Goal: Information Seeking & Learning: Learn about a topic

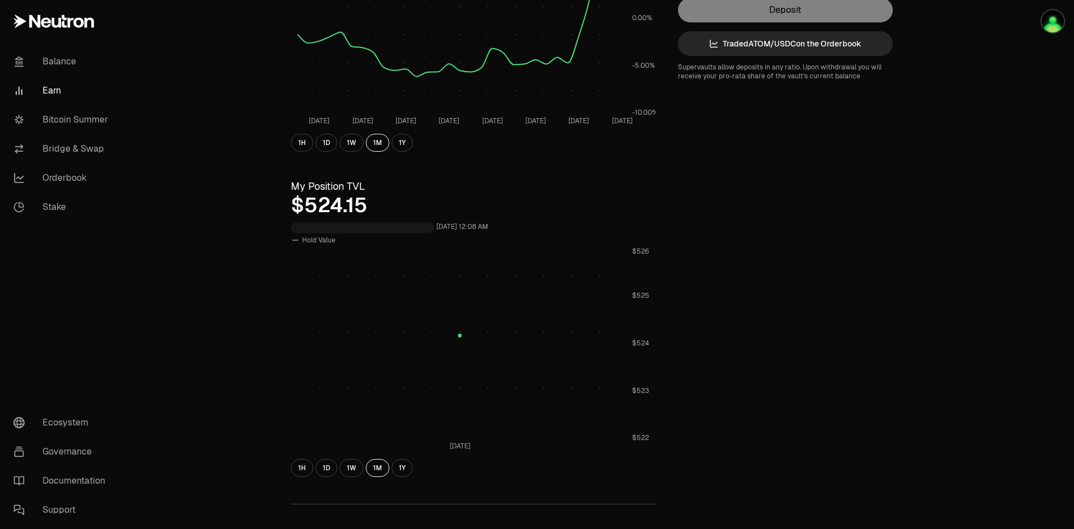
scroll to position [224, 0]
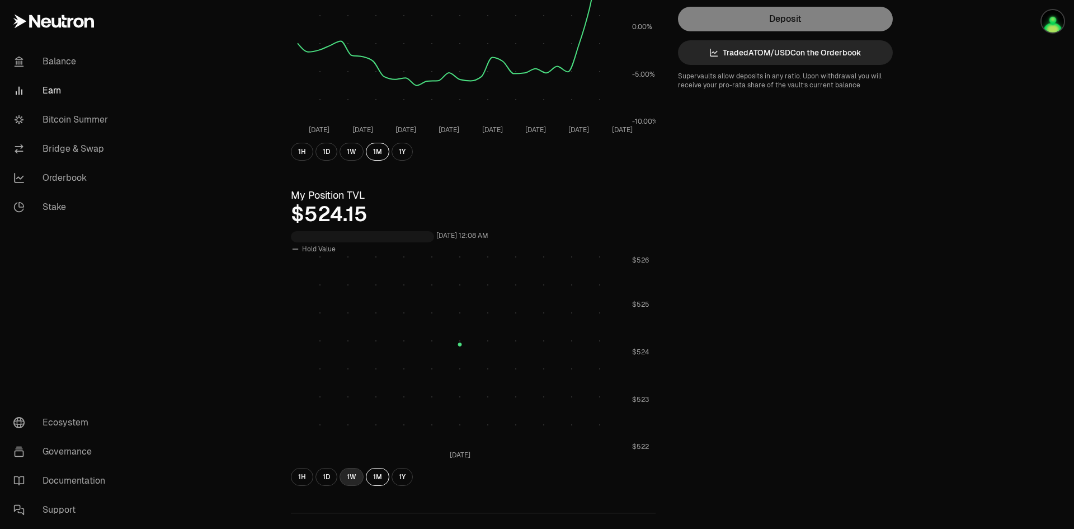
click at [352, 479] on button "1W" at bounding box center [351, 477] width 24 height 18
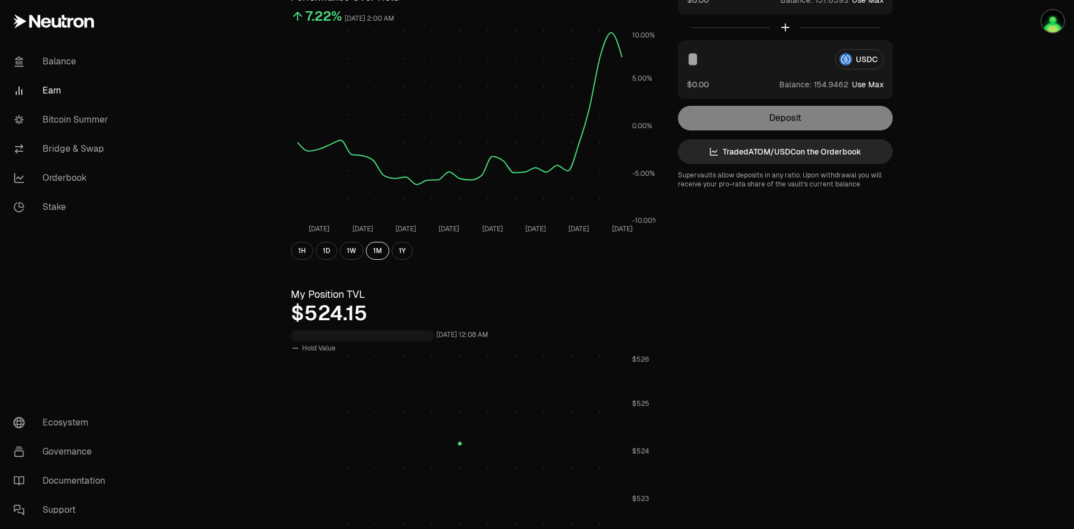
scroll to position [0, 0]
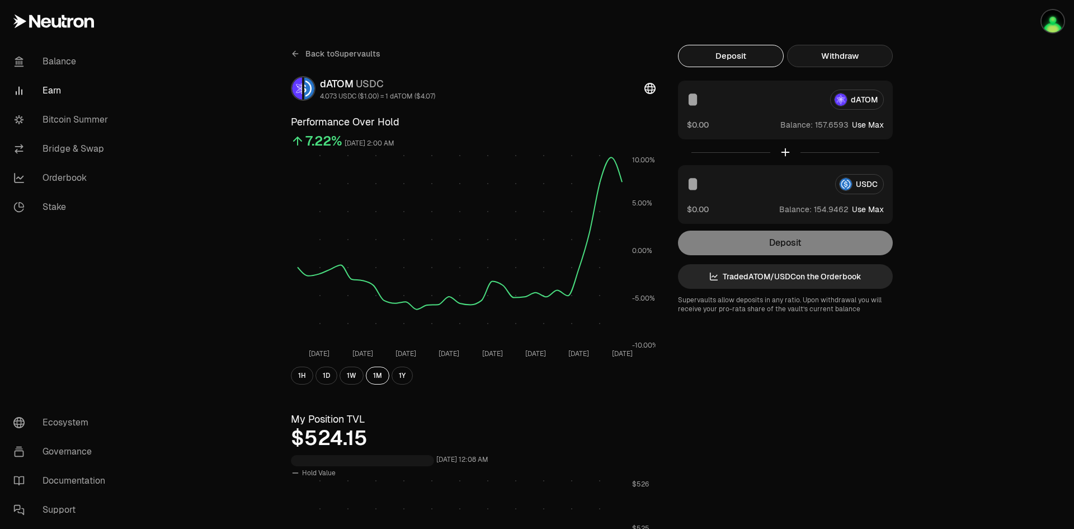
click at [847, 57] on button "Withdraw" at bounding box center [840, 56] width 106 height 22
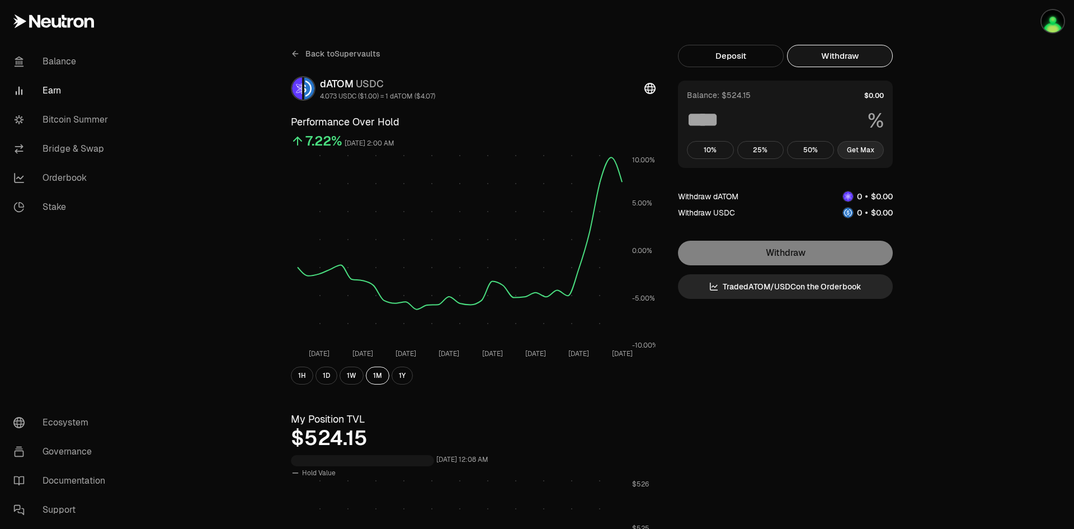
click at [869, 154] on button "Get Max" at bounding box center [860, 150] width 47 height 18
type input "***"
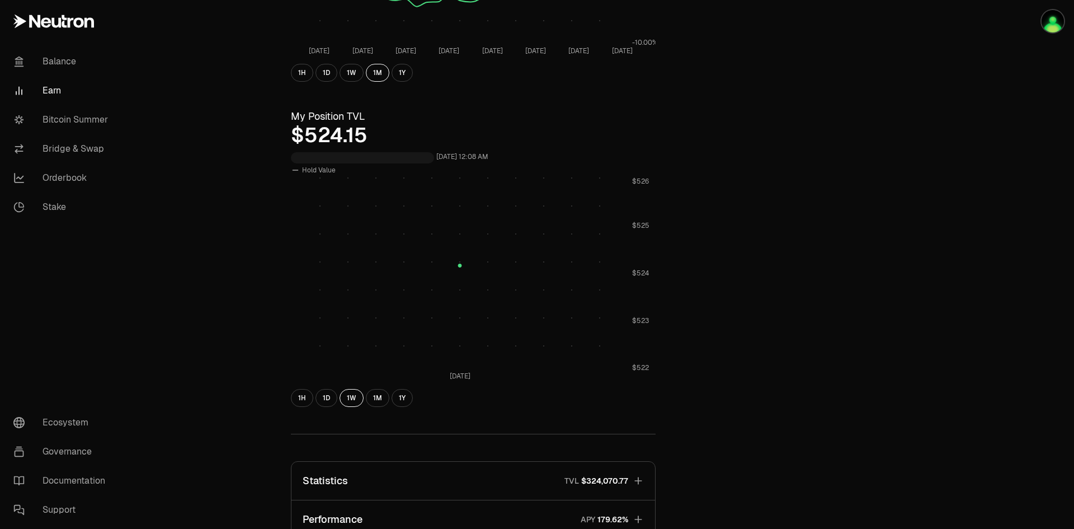
scroll to position [299, 0]
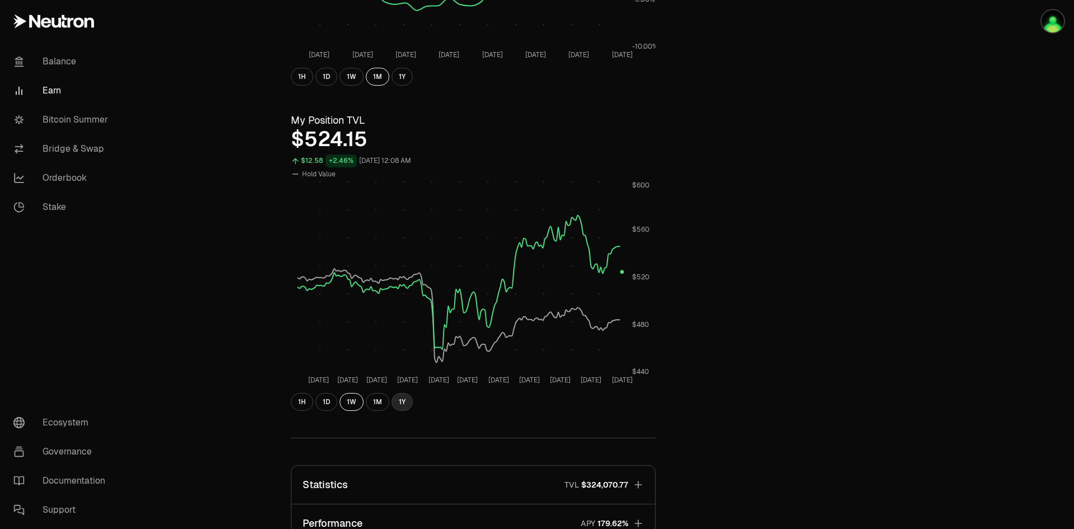
click at [398, 405] on button "1Y" at bounding box center [402, 402] width 21 height 18
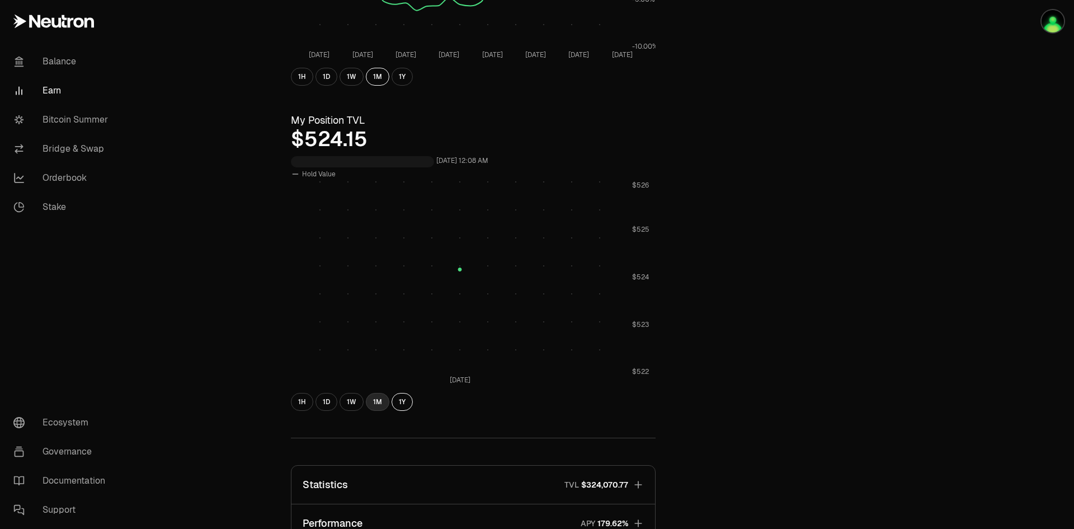
click at [384, 402] on button "1M" at bounding box center [377, 402] width 23 height 18
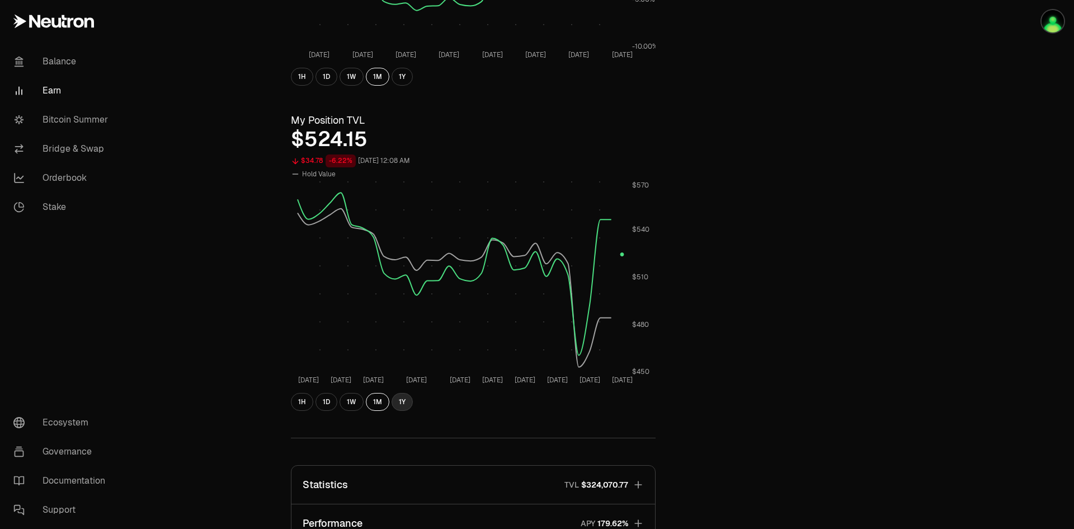
click at [399, 405] on button "1Y" at bounding box center [402, 402] width 21 height 18
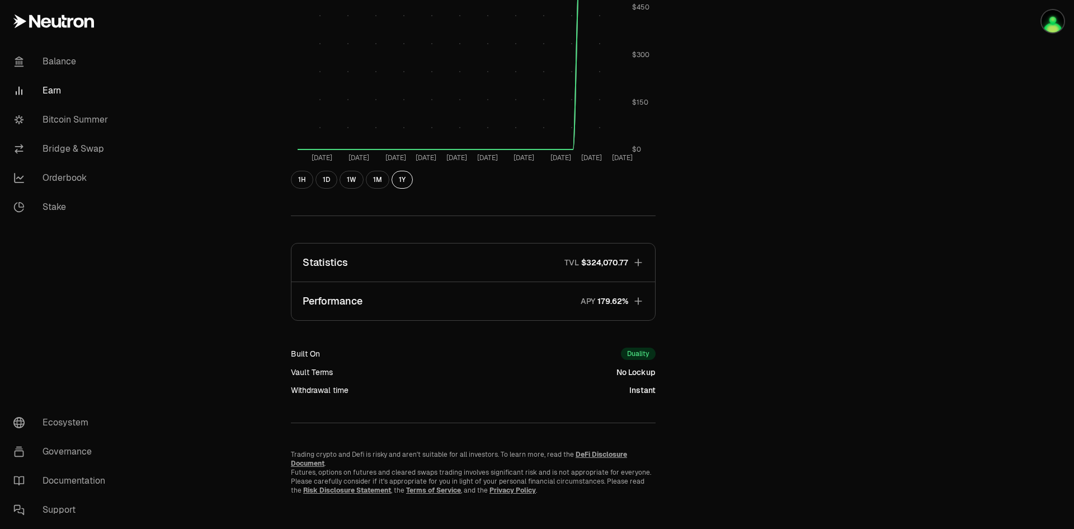
scroll to position [522, 0]
click at [639, 262] on icon "button" at bounding box center [638, 260] width 11 height 11
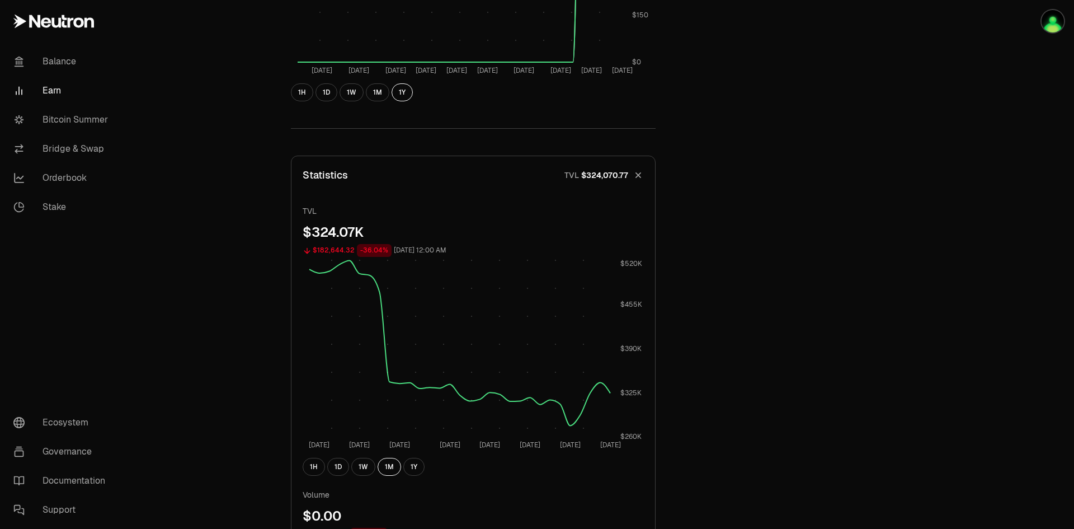
scroll to position [634, 0]
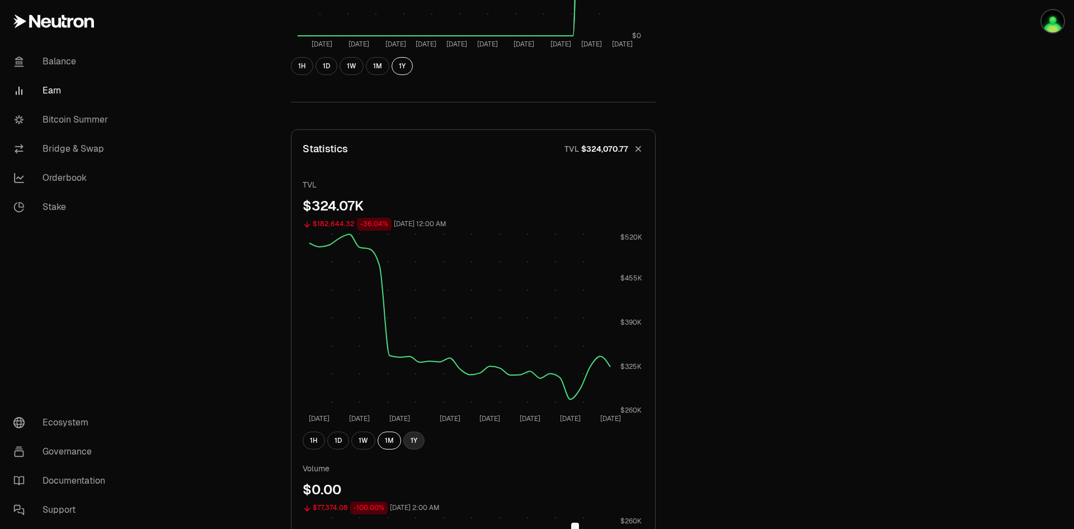
click at [412, 444] on button "1Y" at bounding box center [413, 440] width 21 height 18
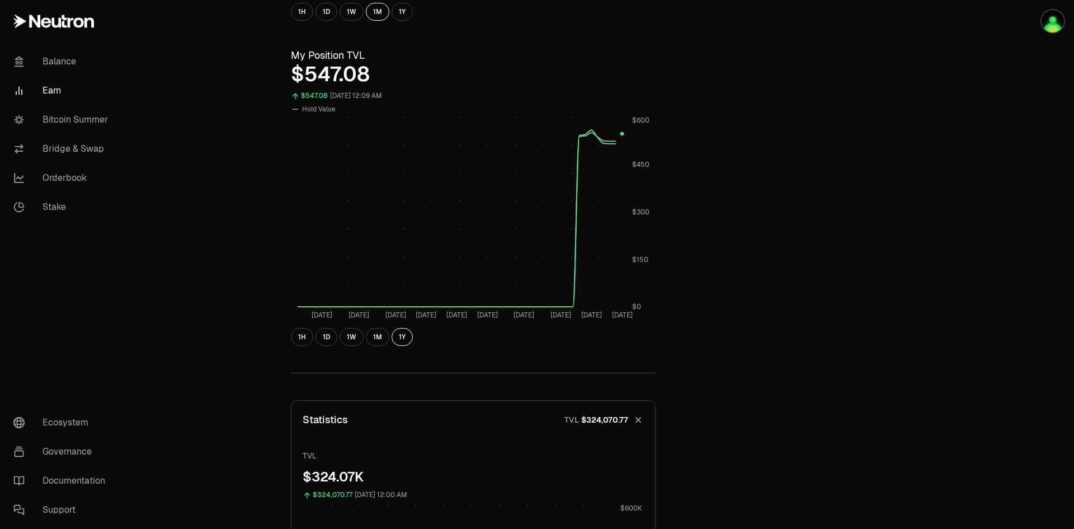
scroll to position [243, 0]
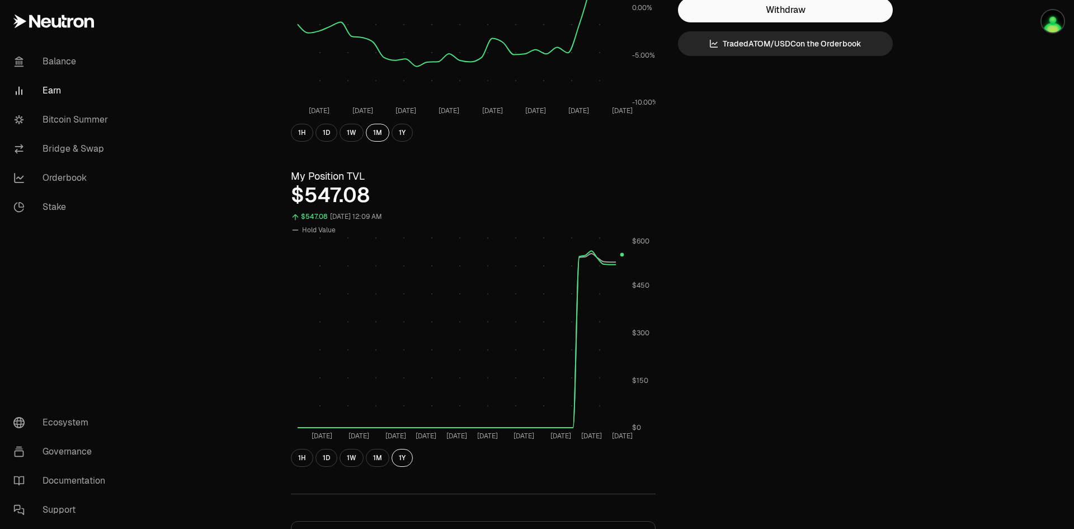
click at [70, 89] on link "Earn" at bounding box center [62, 90] width 116 height 29
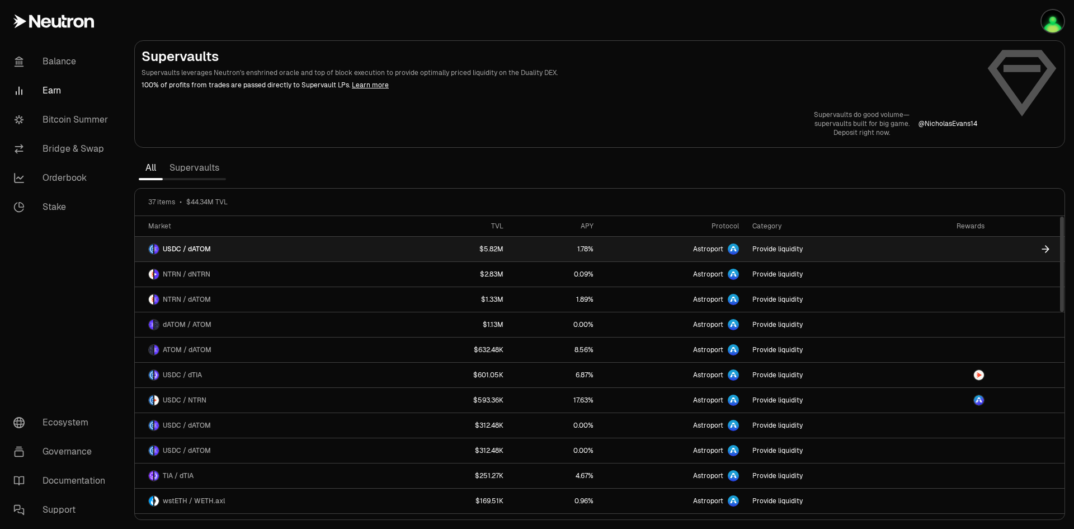
click at [193, 249] on span "USDC / dATOM" at bounding box center [187, 248] width 48 height 9
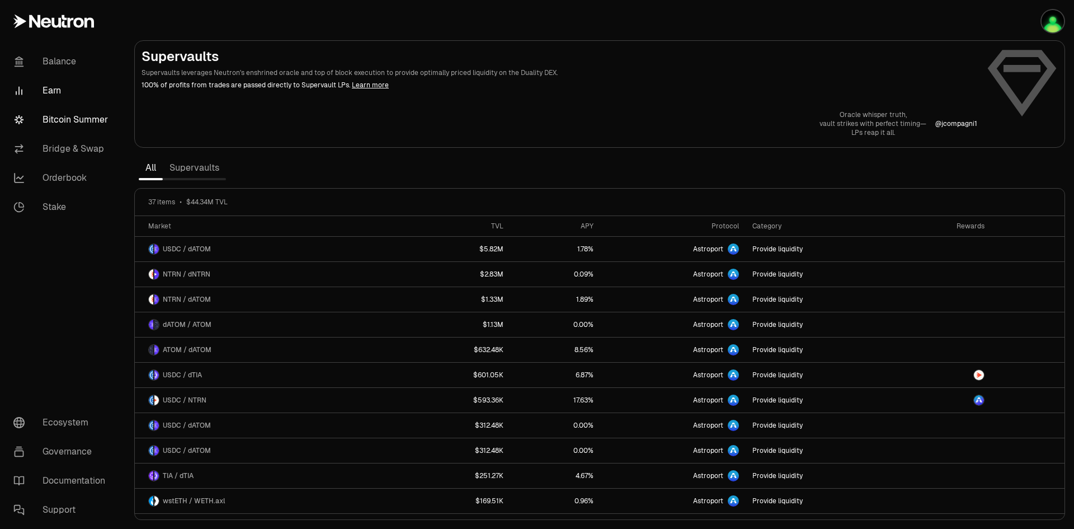
click at [96, 119] on link "Bitcoin Summer" at bounding box center [62, 119] width 116 height 29
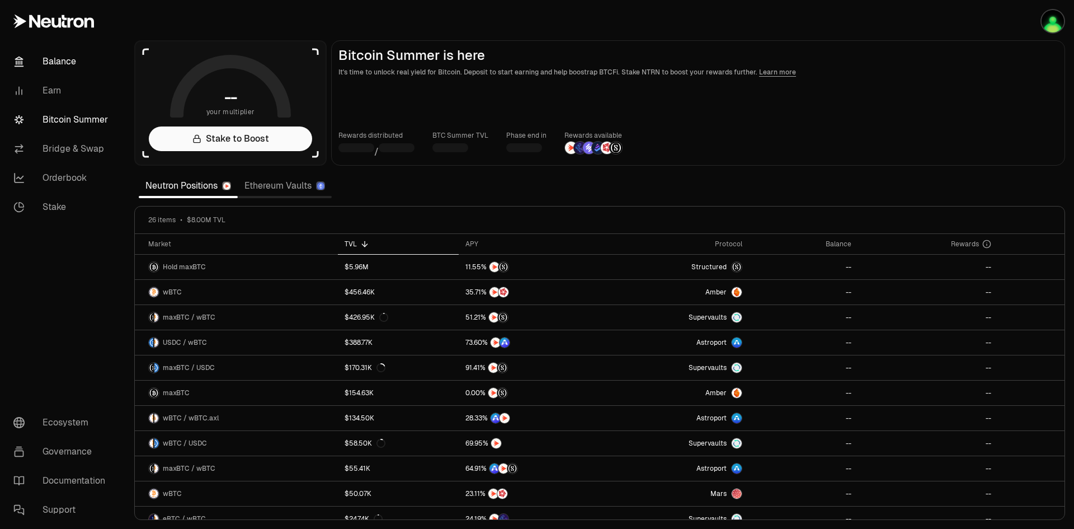
click at [57, 59] on link "Balance" at bounding box center [62, 61] width 116 height 29
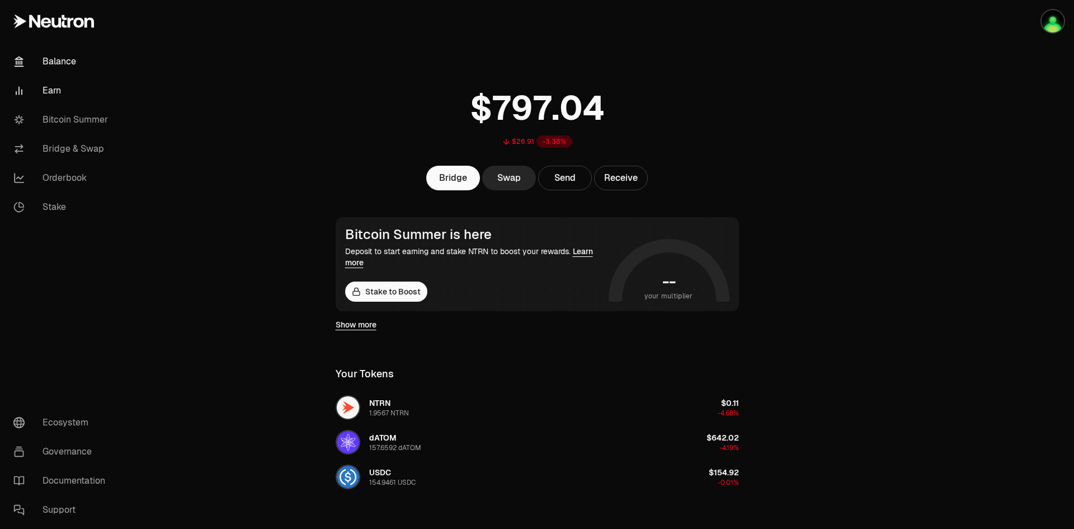
click at [55, 89] on link "Earn" at bounding box center [62, 90] width 116 height 29
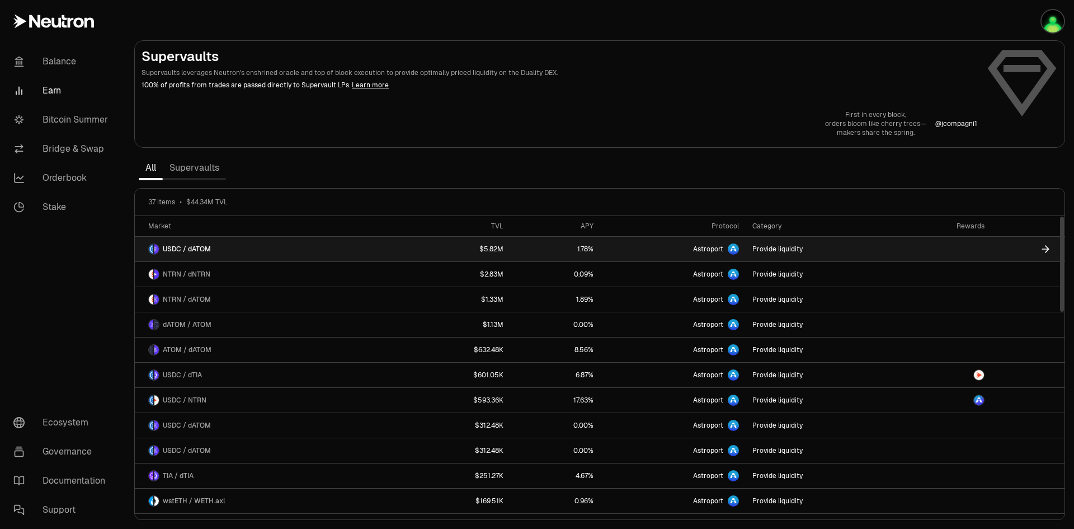
click at [210, 244] on link "USDC / dATOM" at bounding box center [270, 249] width 271 height 25
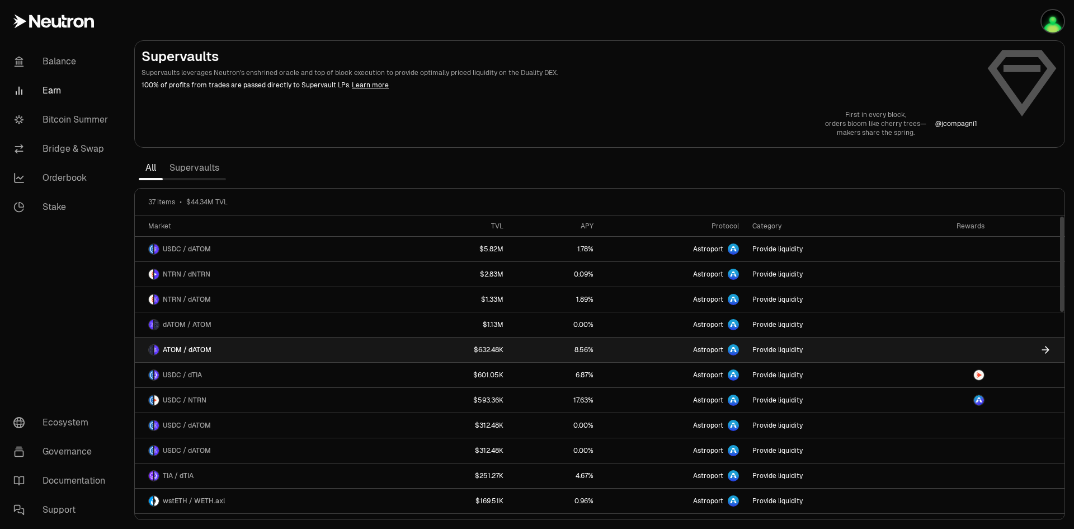
click at [198, 352] on span "ATOM / dATOM" at bounding box center [187, 349] width 49 height 9
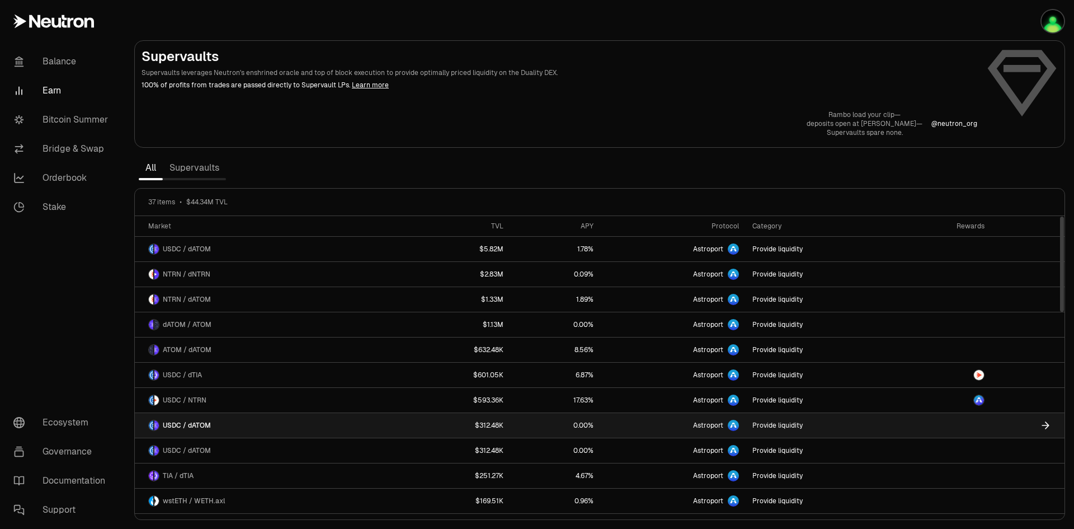
click at [200, 428] on span "USDC / dATOM" at bounding box center [187, 425] width 48 height 9
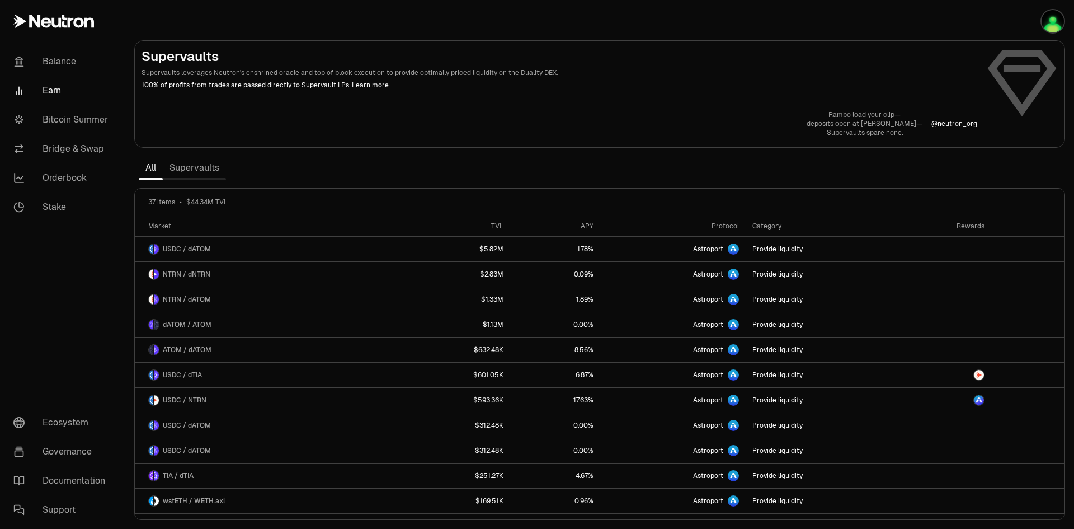
click at [73, 22] on icon at bounding box center [53, 21] width 81 height 13
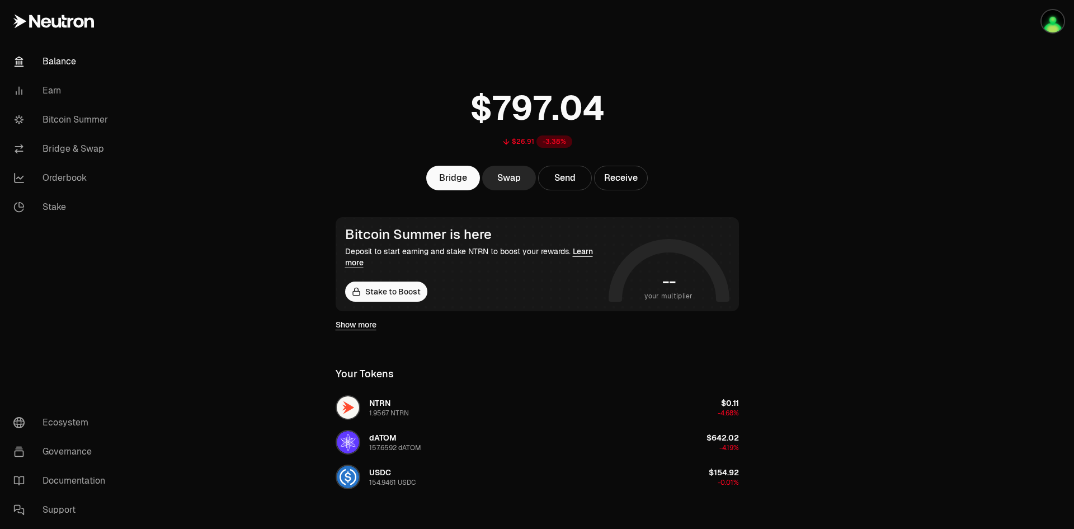
click at [58, 60] on link "Balance" at bounding box center [62, 61] width 116 height 29
click at [64, 61] on link "Balance" at bounding box center [62, 61] width 116 height 29
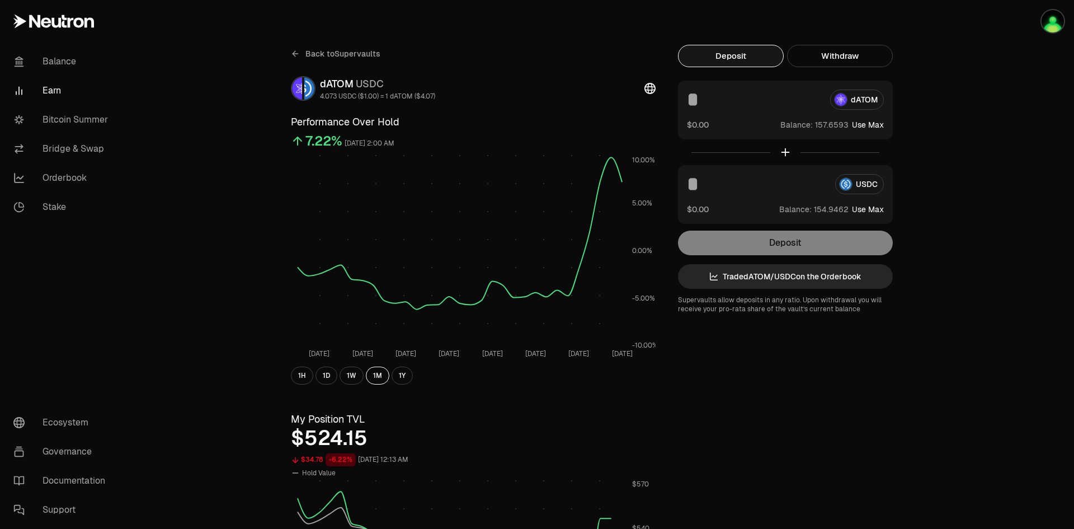
click at [351, 55] on span "Back to Supervaults" at bounding box center [342, 53] width 75 height 11
